Goal: Complete application form

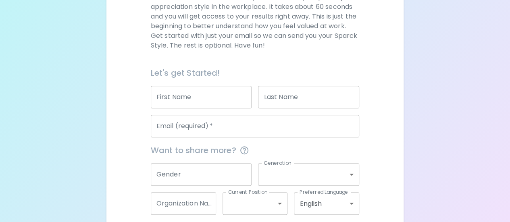
scroll to position [164, 0]
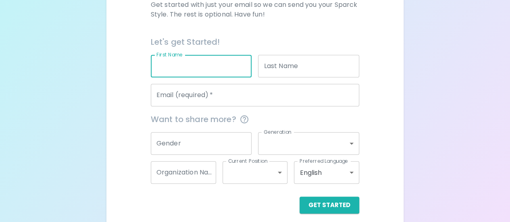
click at [190, 63] on input "First Name" at bounding box center [201, 66] width 101 height 23
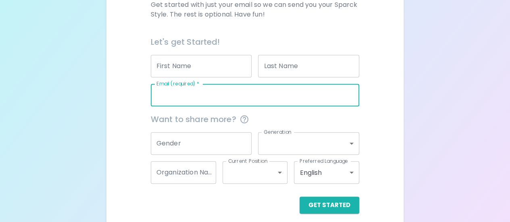
click at [166, 98] on input "Email (required)   *" at bounding box center [255, 95] width 208 height 23
type input "[PERSON_NAME][EMAIL_ADDRESS][DOMAIN_NAME]"
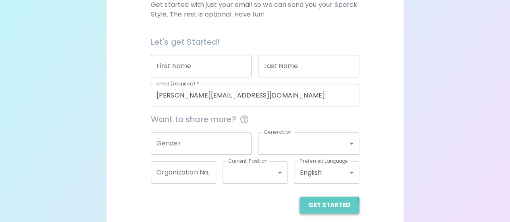
click at [318, 209] on button "Get Started" at bounding box center [330, 205] width 60 height 17
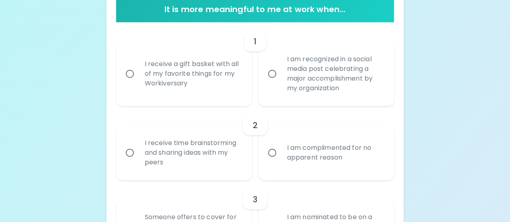
scroll to position [172, 0]
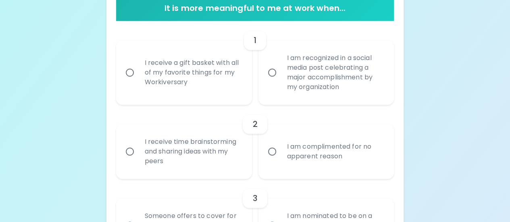
click at [311, 94] on div "I am recognized in a social media post celebrating a major accomplishment by my…" at bounding box center [335, 73] width 109 height 58
click at [281, 81] on input "I am recognized in a social media post celebrating a major accomplishment by my…" at bounding box center [272, 72] width 17 height 17
radio input "true"
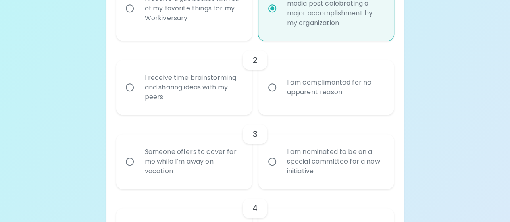
scroll to position [237, 0]
click at [298, 94] on div "I am complimented for no apparent reason" at bounding box center [335, 87] width 109 height 39
click at [281, 94] on input "I am complimented for no apparent reason" at bounding box center [272, 87] width 17 height 17
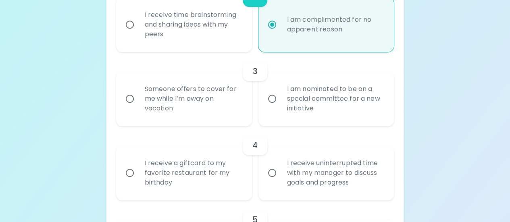
scroll to position [301, 0]
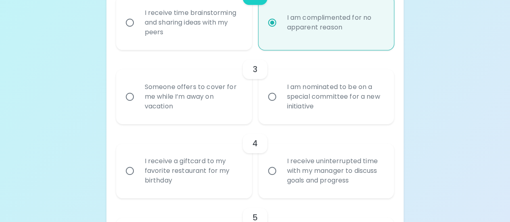
radio input "true"
click at [228, 112] on div "Someone offers to cover for me while I’m away on vacation" at bounding box center [192, 97] width 109 height 48
click at [138, 105] on input "Someone offers to cover for me while I’m away on vacation" at bounding box center [129, 96] width 17 height 17
radio input "false"
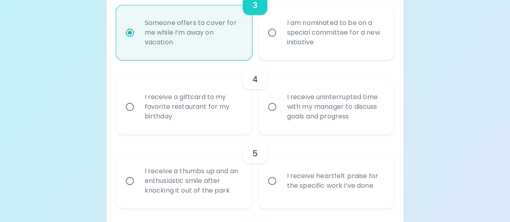
scroll to position [366, 0]
radio input "true"
click at [305, 119] on div "I receive uninterrupted time with my manager to discuss goals and progress" at bounding box center [335, 106] width 109 height 48
click at [281, 115] on input "I receive uninterrupted time with my manager to discuss goals and progress" at bounding box center [272, 106] width 17 height 17
radio input "false"
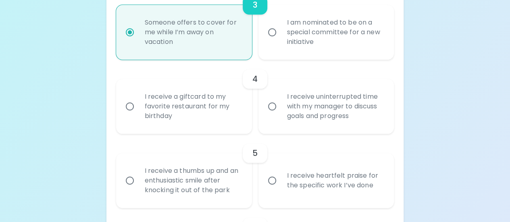
radio input "false"
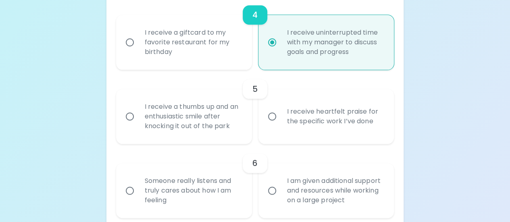
scroll to position [430, 0]
radio input "true"
click at [282, 135] on div "I receive heartfelt praise for the specific work I’ve done" at bounding box center [335, 116] width 109 height 39
click at [281, 125] on input "I receive heartfelt praise for the specific work I’ve done" at bounding box center [272, 116] width 17 height 17
radio input "false"
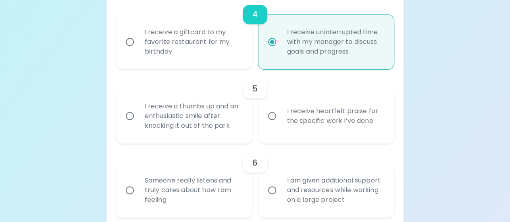
radio input "false"
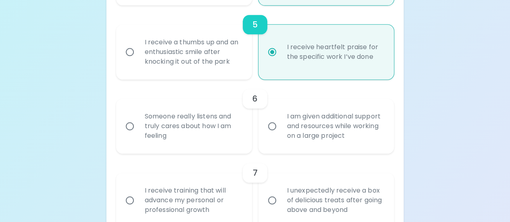
scroll to position [495, 0]
radio input "true"
click at [203, 139] on div "Someone really listens and truly cares about how I am feeling" at bounding box center [192, 126] width 109 height 48
click at [138, 134] on input "Someone really listens and truly cares about how I am feeling" at bounding box center [129, 125] width 17 height 17
radio input "false"
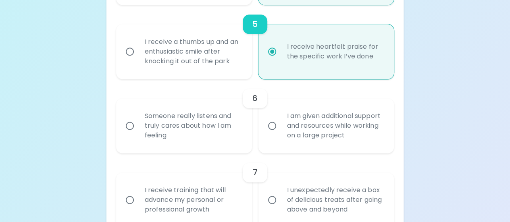
radio input "false"
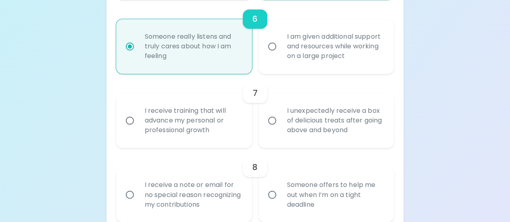
scroll to position [588, 0]
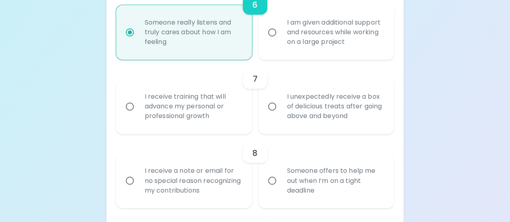
radio input "true"
click at [219, 107] on div "I receive training that will advance my personal or professional growth" at bounding box center [192, 106] width 109 height 48
click at [138, 107] on input "I receive training that will advance my personal or professional growth" at bounding box center [129, 106] width 17 height 17
radio input "false"
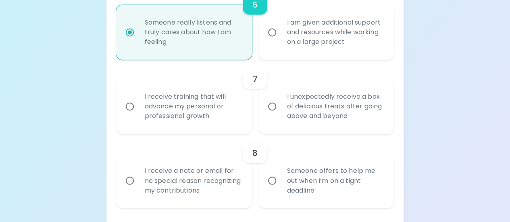
radio input "false"
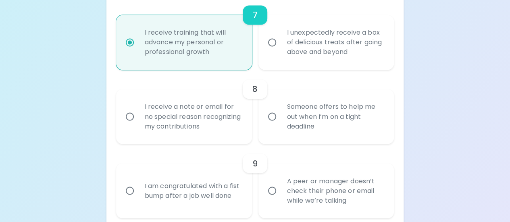
scroll to position [653, 0]
radio input "true"
click at [213, 134] on div "I receive a note or email for no special reason recognizing my contributions" at bounding box center [192, 116] width 109 height 48
click at [138, 125] on input "I receive a note or email for no special reason recognizing my contributions" at bounding box center [129, 116] width 17 height 17
radio input "false"
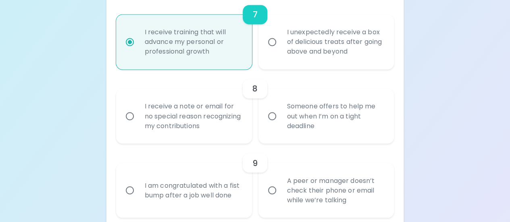
radio input "false"
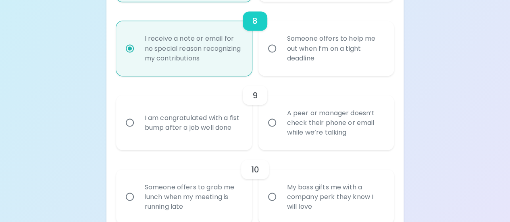
scroll to position [727, 0]
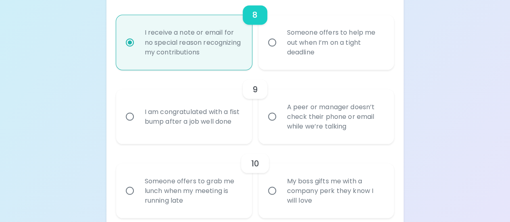
radio input "true"
click at [278, 136] on label "A peer or manager doesn’t check their phone or email while we’re talking" at bounding box center [322, 116] width 136 height 55
click at [278, 125] on input "A peer or manager doesn’t check their phone or email while we’re talking" at bounding box center [272, 116] width 17 height 17
radio input "false"
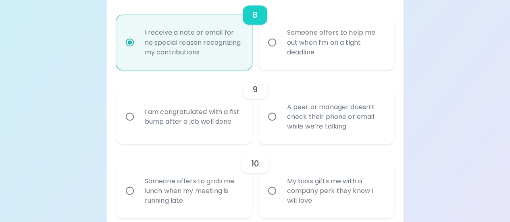
radio input "false"
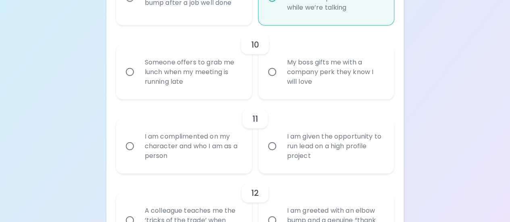
scroll to position [845, 0]
radio input "true"
click at [223, 87] on div "Someone offers to grab me lunch when my meeting is running late" at bounding box center [192, 72] width 109 height 48
click at [138, 81] on input "Someone offers to grab me lunch when my meeting is running late" at bounding box center [129, 72] width 17 height 17
radio input "false"
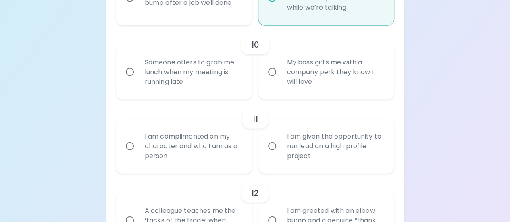
radio input "false"
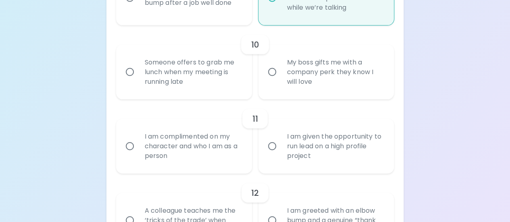
radio input "false"
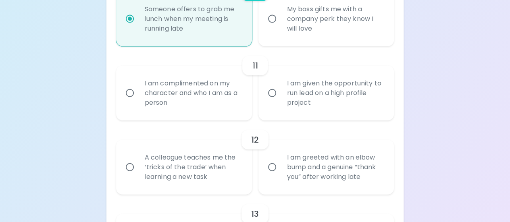
scroll to position [910, 0]
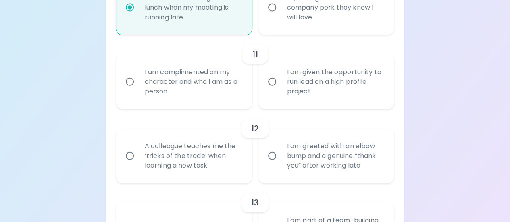
radio input "true"
click at [239, 103] on div "I am complimented on my character and who I am as a person" at bounding box center [192, 82] width 109 height 48
click at [138, 90] on input "I am complimented on my character and who I am as a person" at bounding box center [129, 81] width 17 height 17
radio input "false"
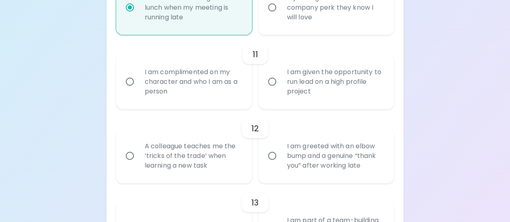
radio input "false"
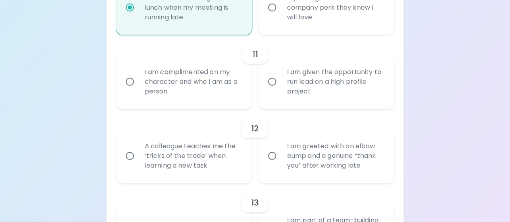
radio input "false"
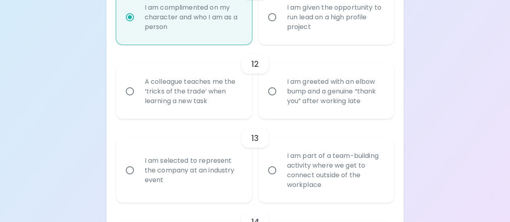
scroll to position [974, 0]
radio input "true"
click at [281, 39] on div "I am given the opportunity to run lead on a high profile project" at bounding box center [335, 17] width 109 height 48
click at [281, 26] on input "I am given the opportunity to run lead on a high profile project" at bounding box center [272, 17] width 17 height 17
radio input "false"
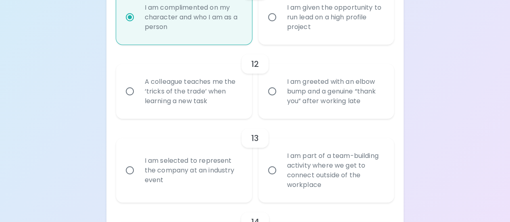
radio input "false"
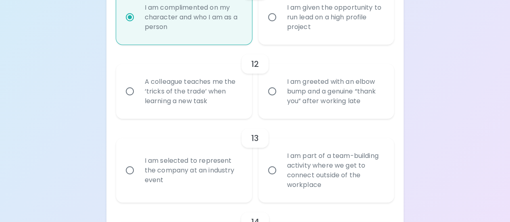
radio input "false"
radio input "true"
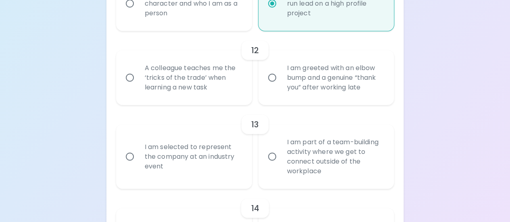
scroll to position [990, 0]
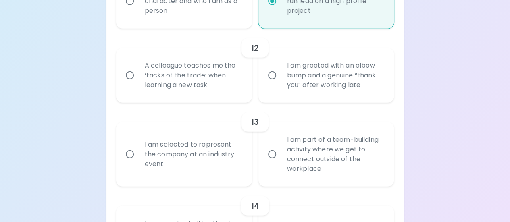
radio input "true"
click at [221, 89] on div "A colleague teaches me the ‘tricks of the trade’ when learning a new task" at bounding box center [192, 75] width 109 height 48
click at [138, 84] on input "A colleague teaches me the ‘tricks of the trade’ when learning a new task" at bounding box center [129, 75] width 17 height 17
radio input "false"
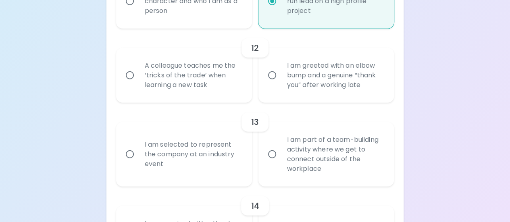
radio input "false"
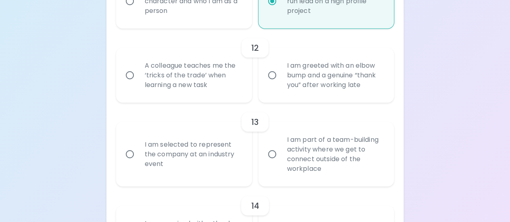
radio input "false"
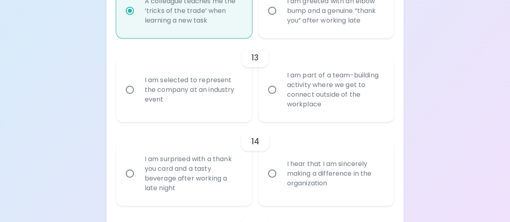
scroll to position [1055, 0]
radio input "true"
click at [241, 105] on div "I am selected to represent the company at an industry event" at bounding box center [192, 90] width 109 height 48
click at [138, 98] on input "I am selected to represent the company at an industry event" at bounding box center [129, 89] width 17 height 17
radio input "false"
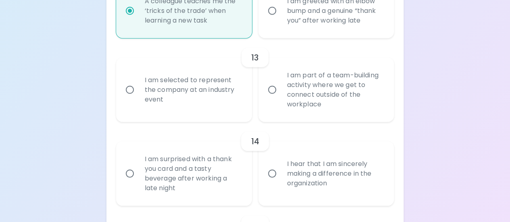
radio input "false"
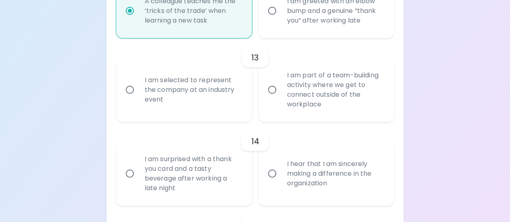
radio input "false"
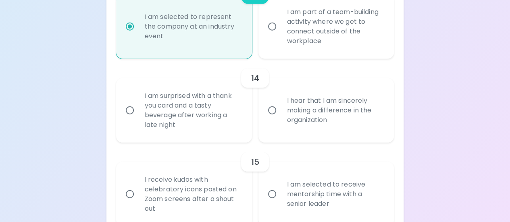
scroll to position [1119, 0]
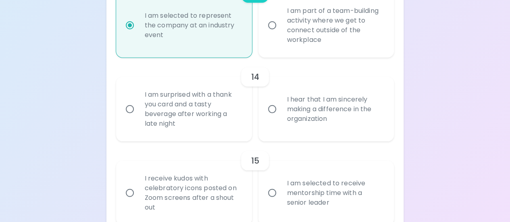
radio input "true"
click at [311, 137] on label "I hear that I am sincerely making a difference in the organization" at bounding box center [322, 109] width 136 height 65
click at [281, 118] on input "I hear that I am sincerely making a difference in the organization" at bounding box center [272, 109] width 17 height 17
radio input "false"
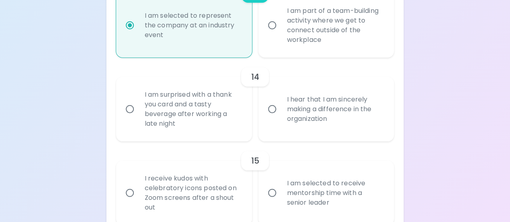
radio input "false"
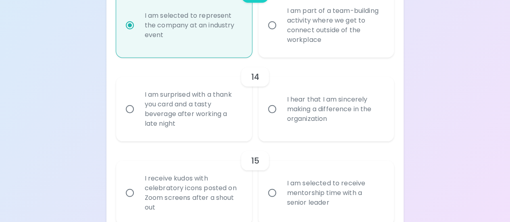
radio input "false"
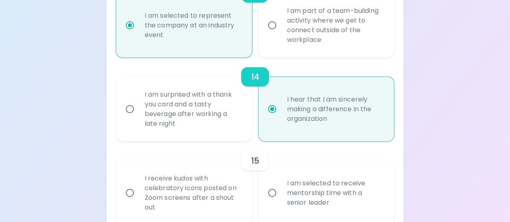
scroll to position [1162, 0]
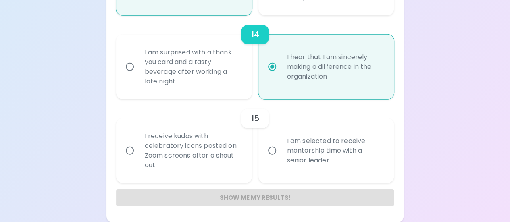
radio input "true"
click at [290, 156] on div "I am selected to receive mentorship time with a senior leader" at bounding box center [335, 151] width 109 height 48
click at [281, 156] on input "I am selected to receive mentorship time with a senior leader" at bounding box center [272, 150] width 17 height 17
radio input "false"
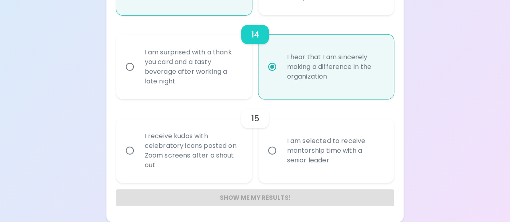
radio input "false"
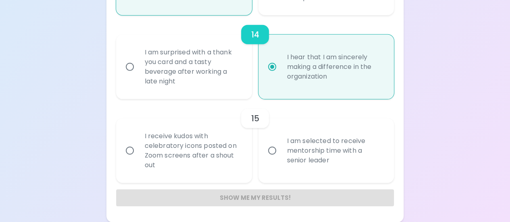
radio input "false"
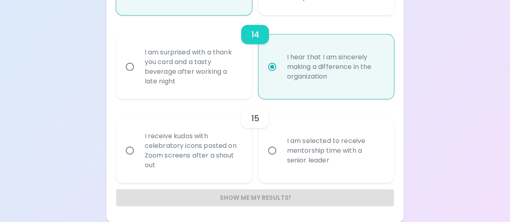
radio input "false"
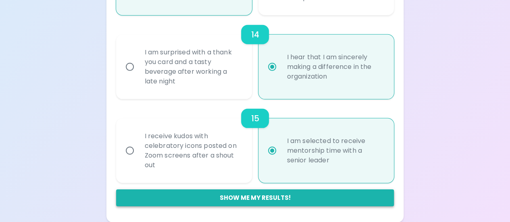
radio input "true"
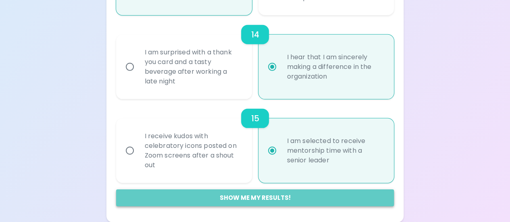
click at [247, 196] on button "Show me my results!" at bounding box center [255, 198] width 278 height 17
radio input "false"
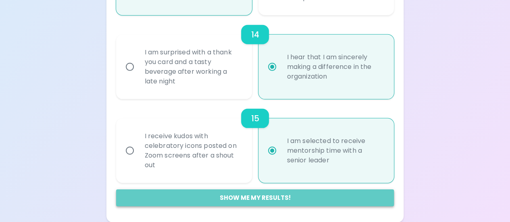
radio input "false"
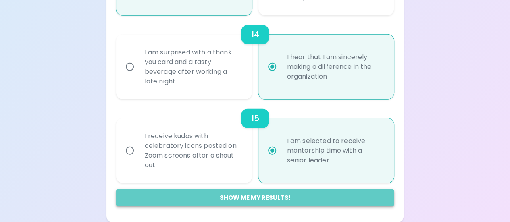
radio input "false"
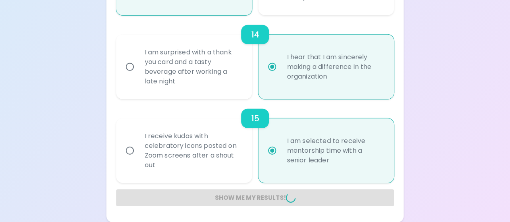
radio input "false"
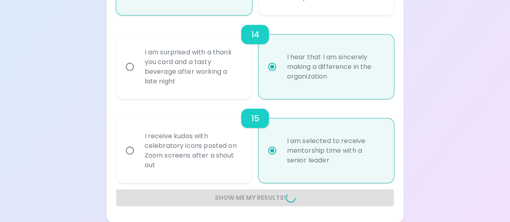
radio input "false"
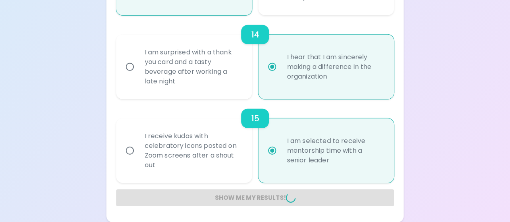
radio input "false"
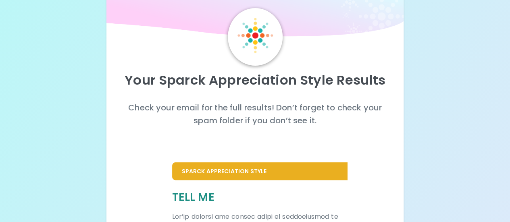
scroll to position [0, 0]
